Goal: Navigation & Orientation: Find specific page/section

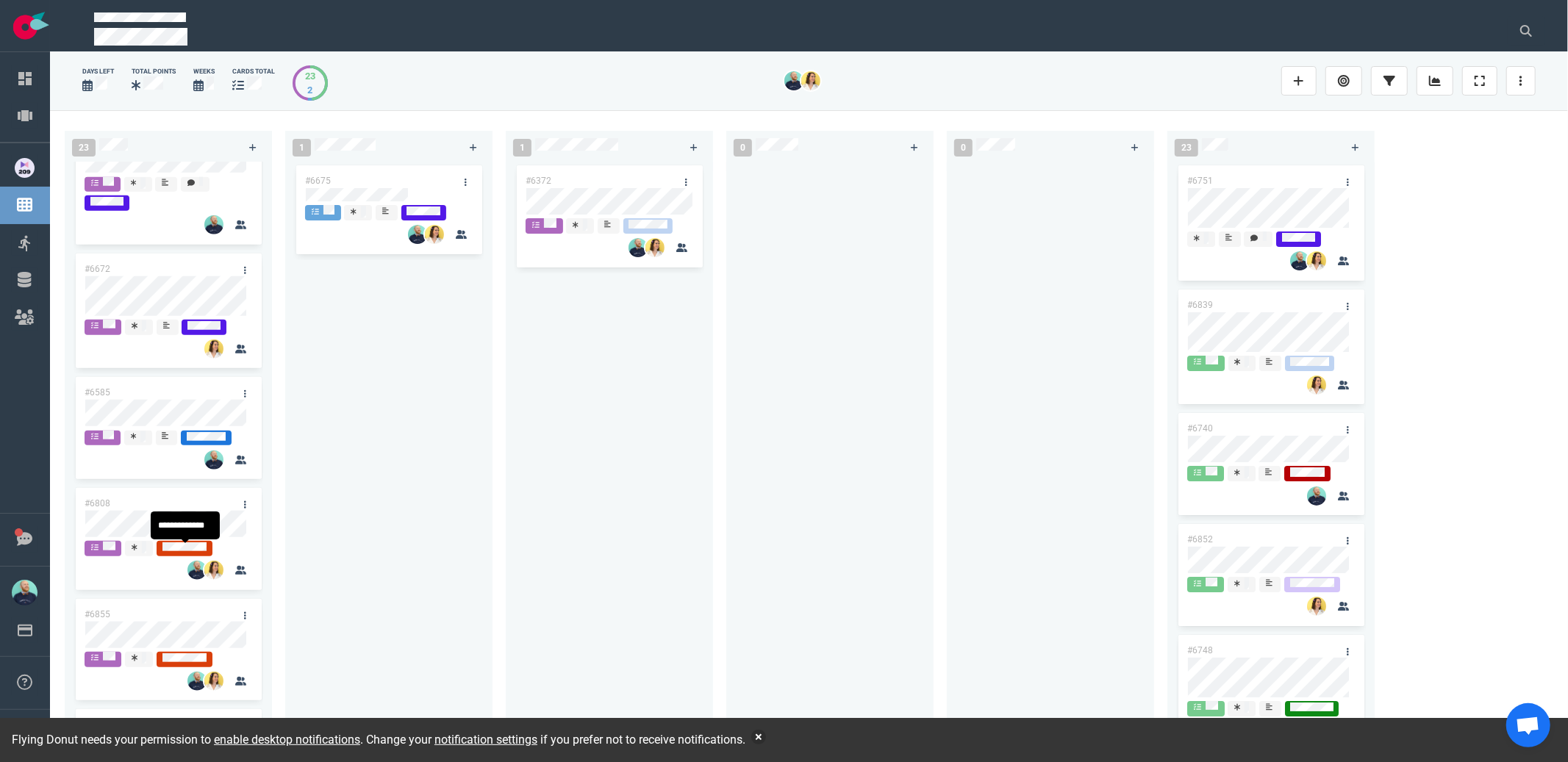
scroll to position [1023, 0]
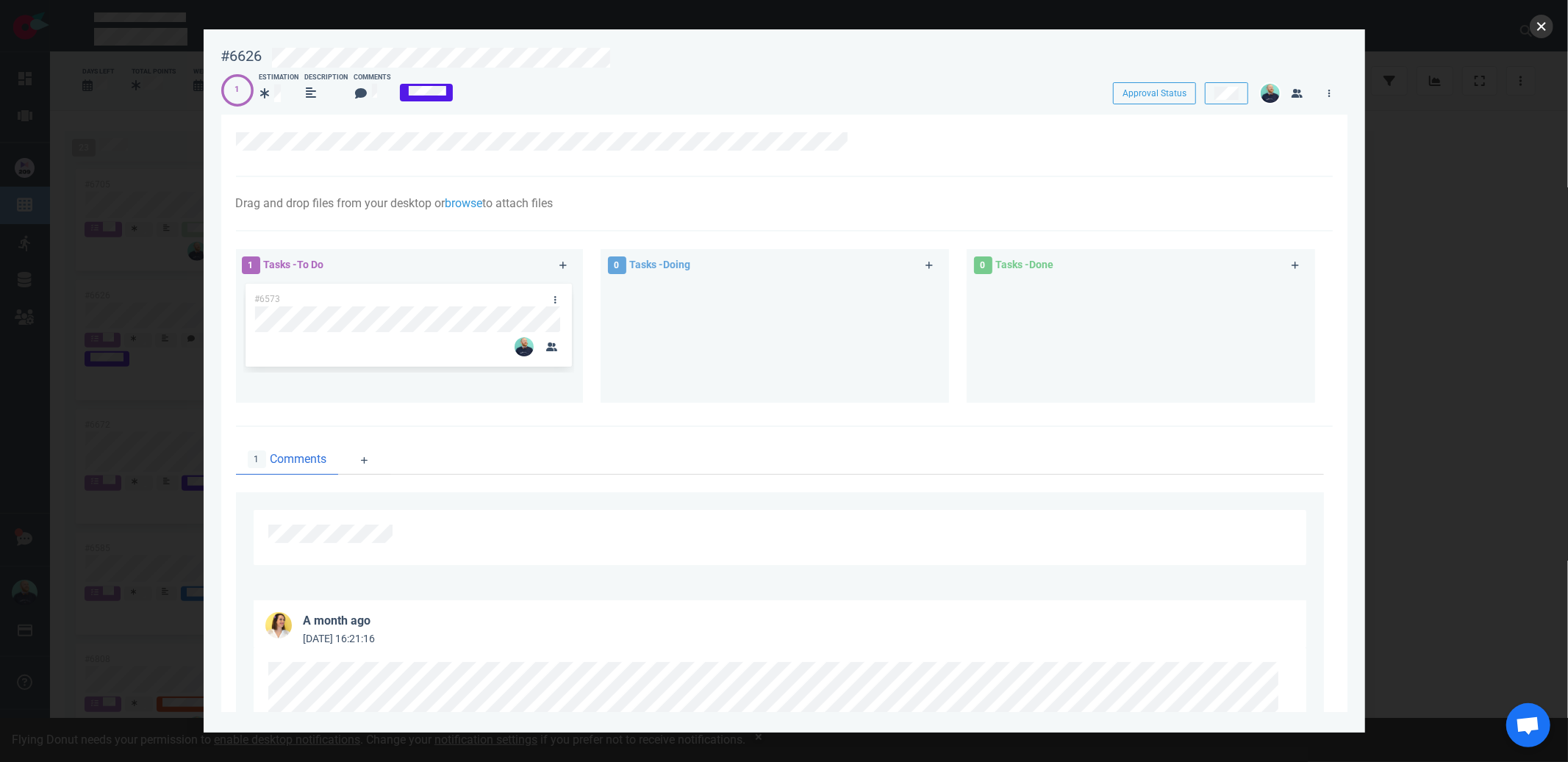
click at [1546, 26] on button "close" at bounding box center [1541, 27] width 24 height 24
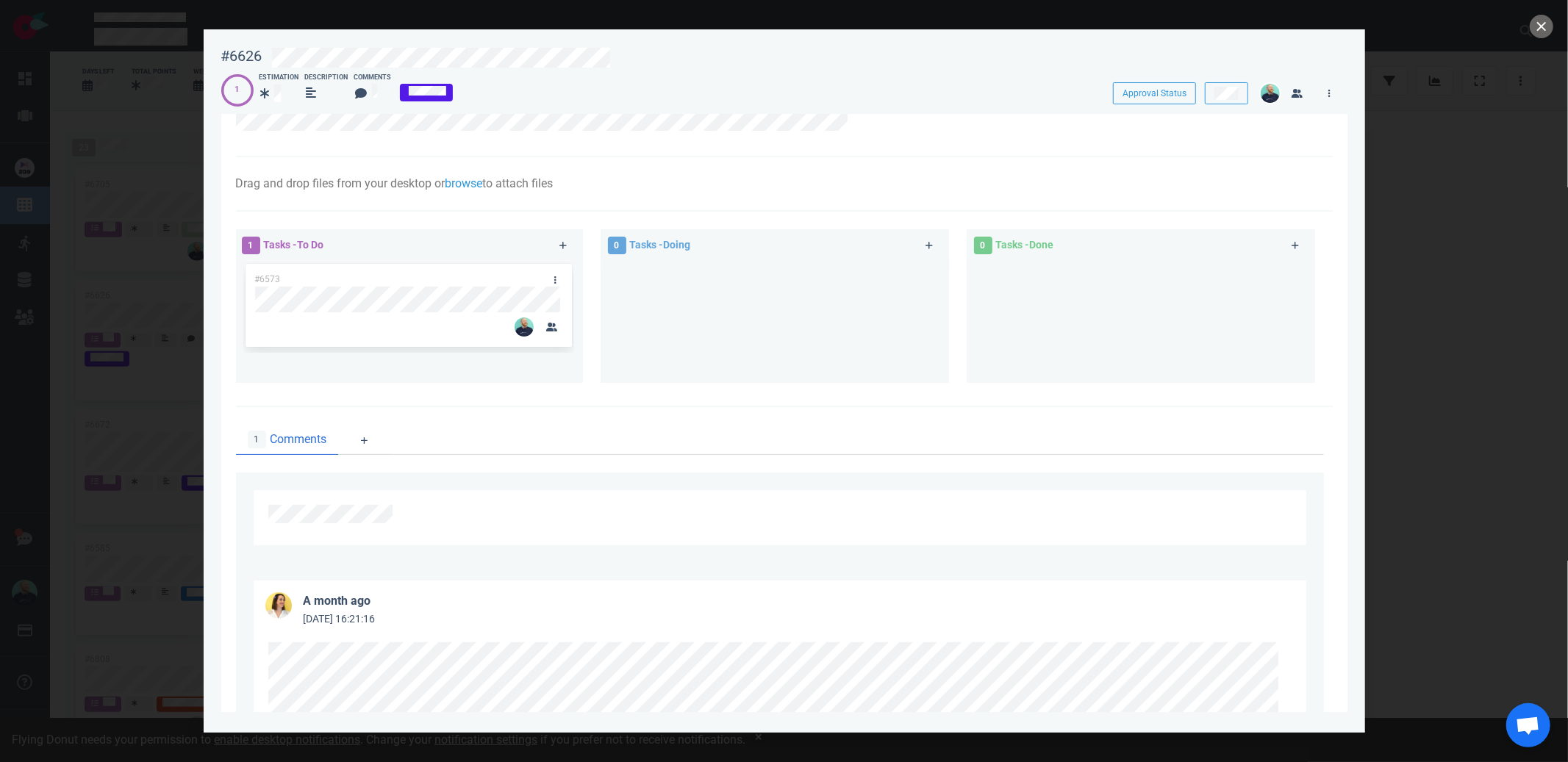
scroll to position [279, 0]
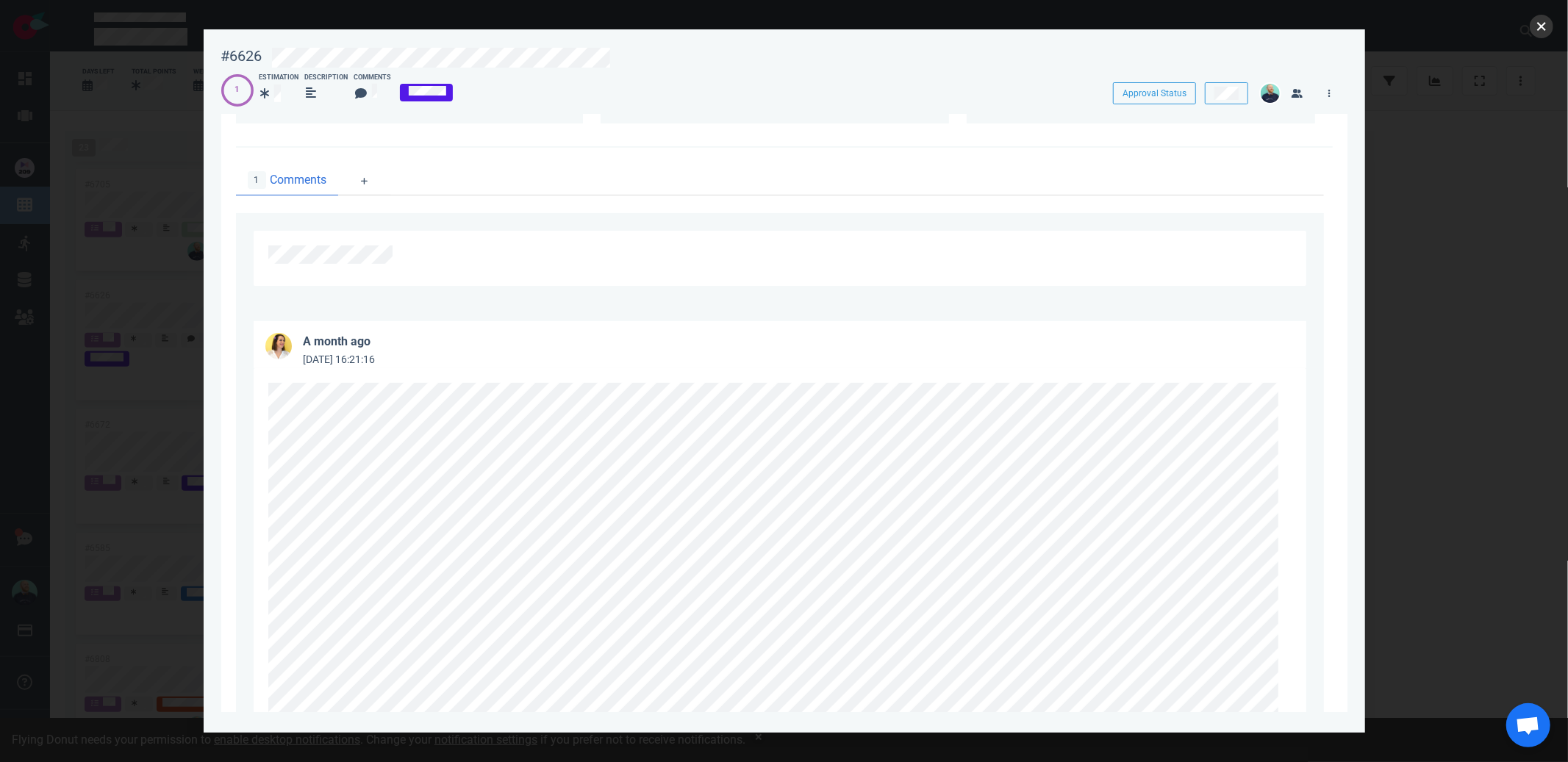
click at [1540, 26] on button "close" at bounding box center [1541, 27] width 24 height 24
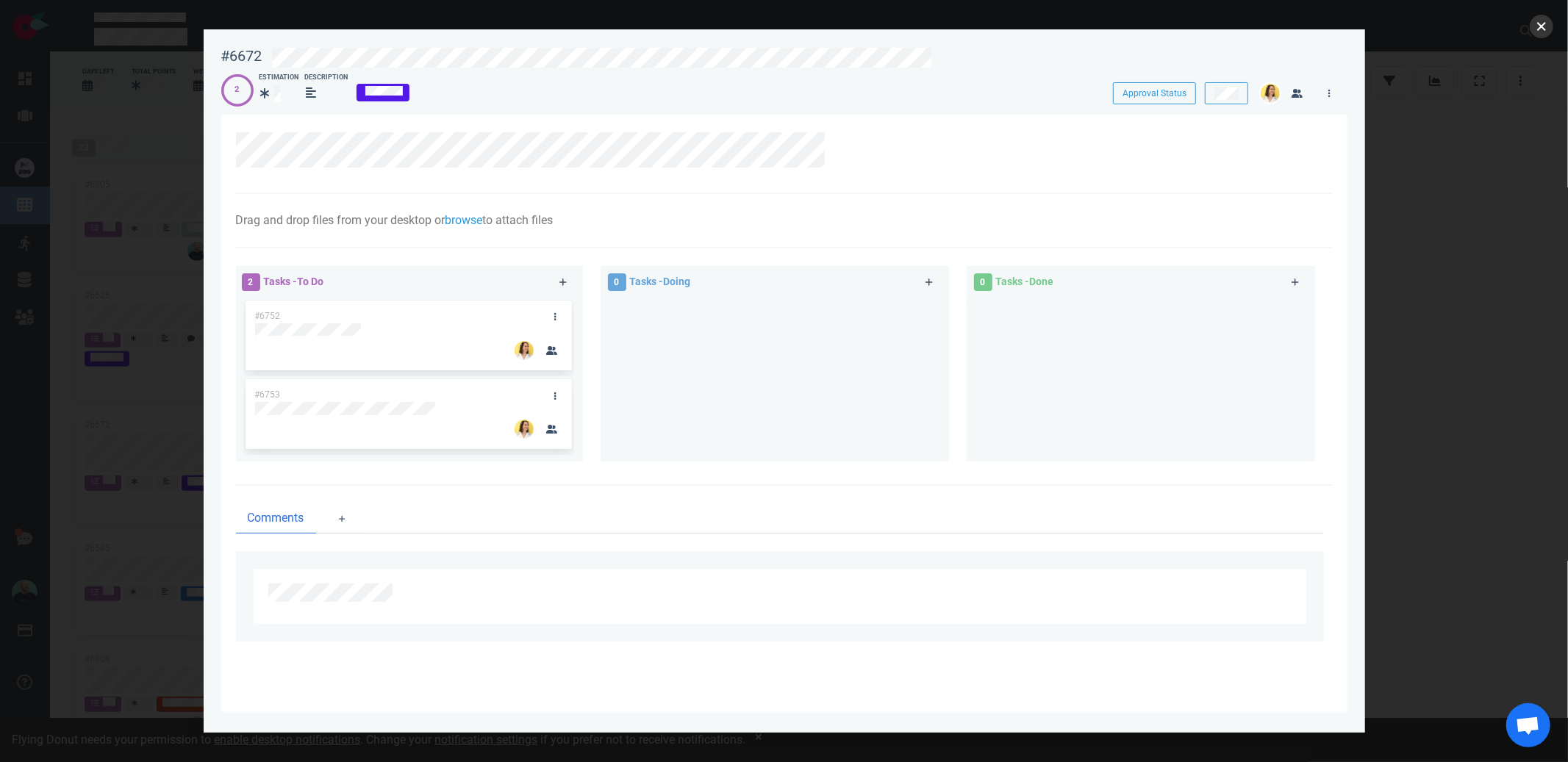
click at [1533, 26] on button "close" at bounding box center [1541, 27] width 24 height 24
